Goal: Navigation & Orientation: Find specific page/section

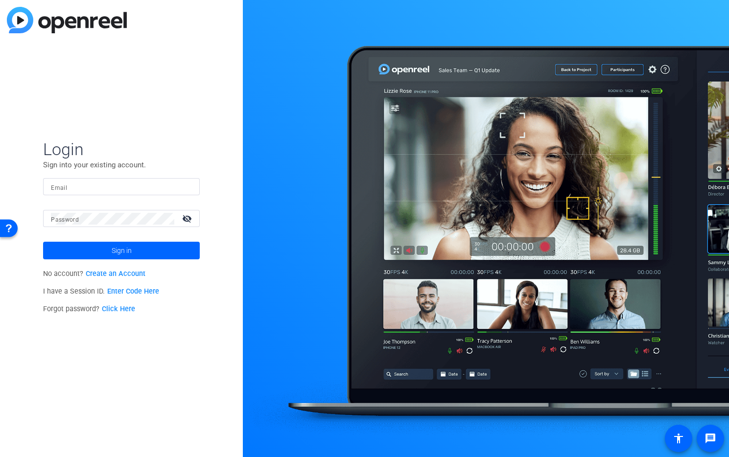
click at [175, 182] on input "Email" at bounding box center [121, 187] width 141 height 12
click at [181, 185] on img at bounding box center [183, 187] width 7 height 12
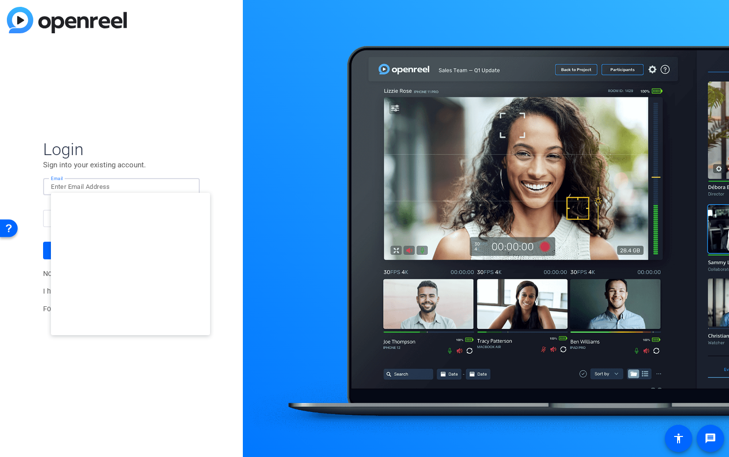
type input "[EMAIL_ADDRESS][DOMAIN_NAME]"
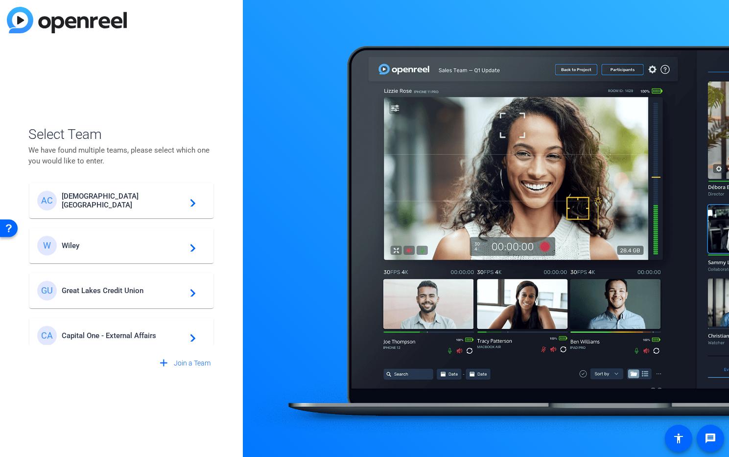
scroll to position [2, 0]
click at [130, 281] on div "GU Great Lakes Credit Union navigate_next" at bounding box center [121, 290] width 168 height 20
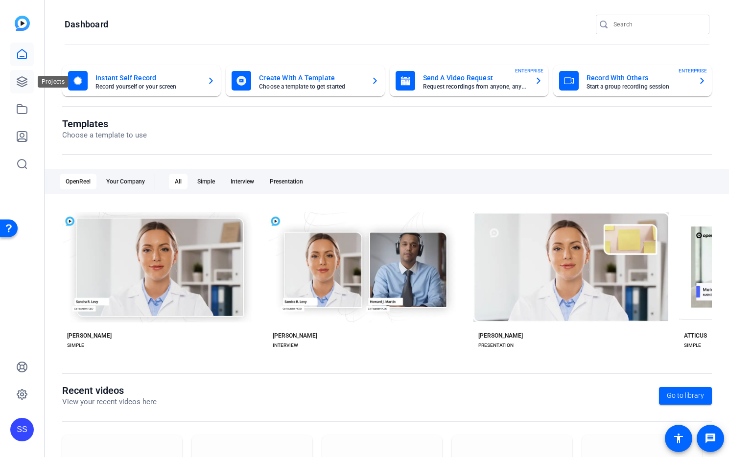
click at [20, 79] on icon at bounding box center [22, 82] width 12 height 12
